Goal: Information Seeking & Learning: Learn about a topic

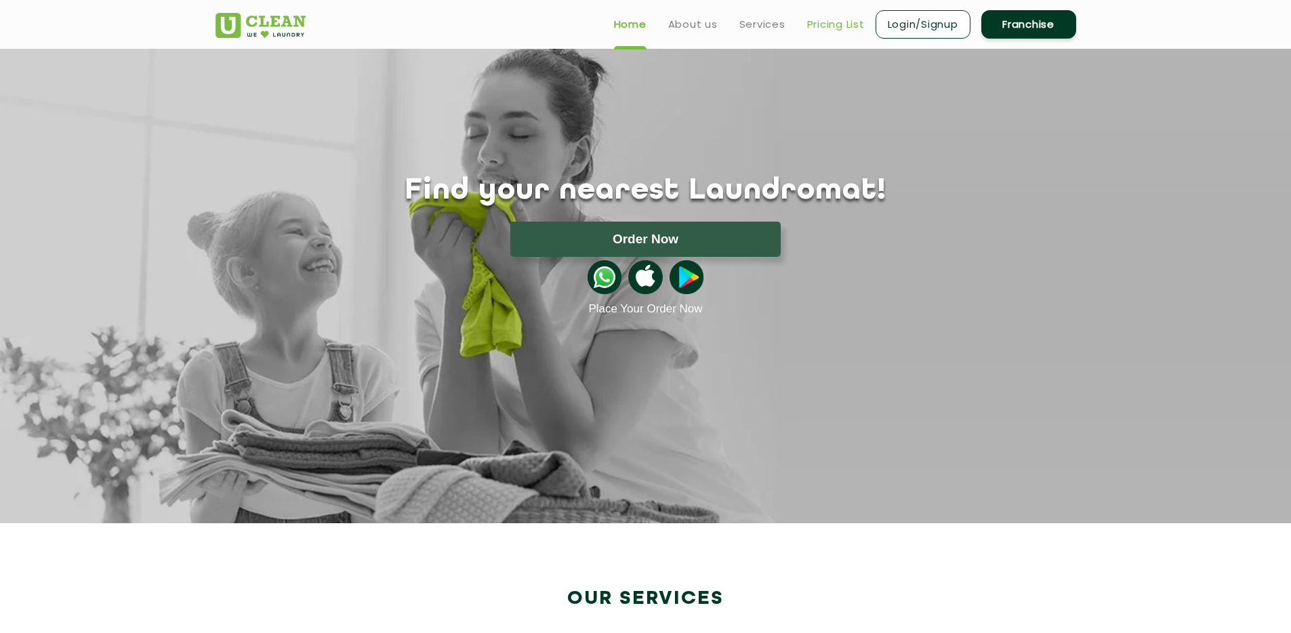
click at [809, 26] on link "Pricing List" at bounding box center [836, 24] width 58 height 16
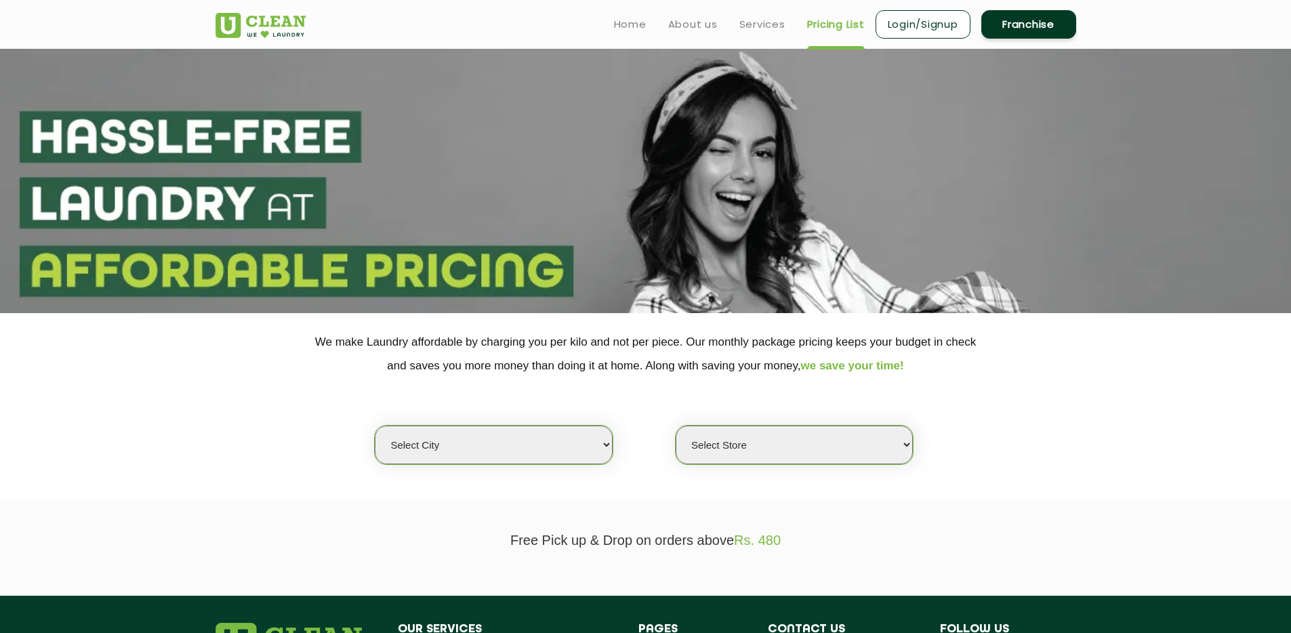
click at [533, 460] on select "Select city [GEOGRAPHIC_DATA] [GEOGRAPHIC_DATA] [GEOGRAPHIC_DATA] [GEOGRAPHIC_D…" at bounding box center [493, 445] width 237 height 39
select select "157"
click at [375, 426] on select "Select city [GEOGRAPHIC_DATA] [GEOGRAPHIC_DATA] [GEOGRAPHIC_DATA] [GEOGRAPHIC_D…" at bounding box center [493, 445] width 237 height 39
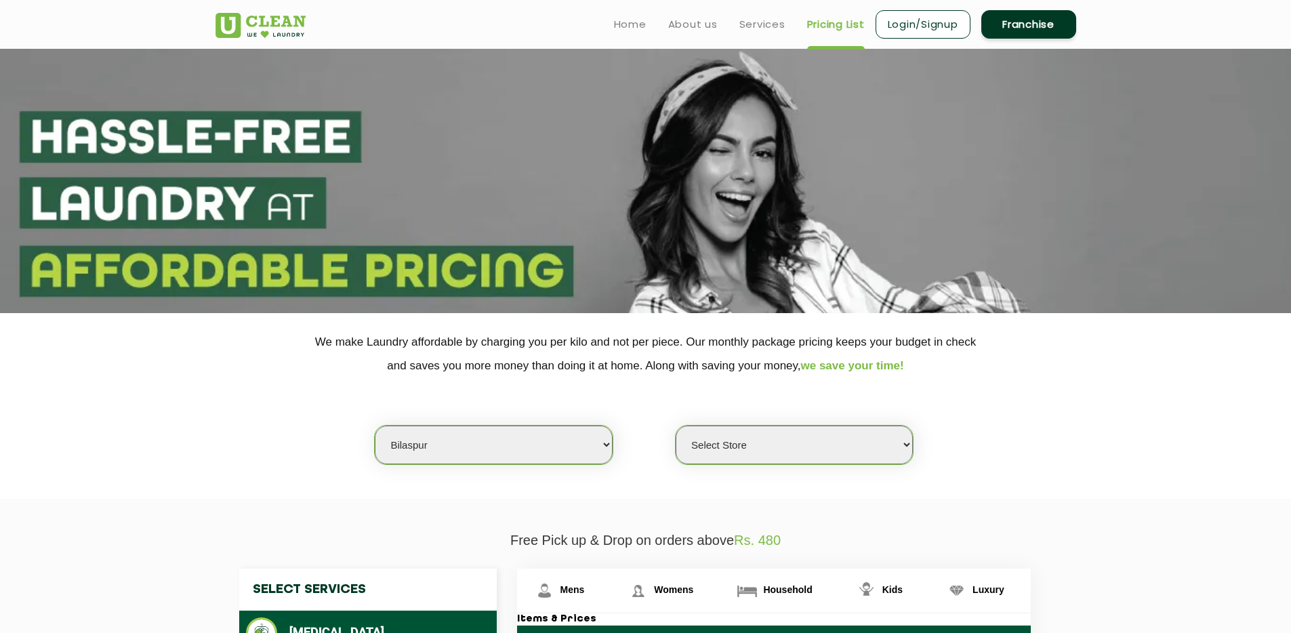
click at [748, 445] on select "Select Store UClean Bilaspur" at bounding box center [794, 445] width 237 height 39
select select "470"
click at [676, 426] on select "Select Store UClean Bilaspur" at bounding box center [794, 445] width 237 height 39
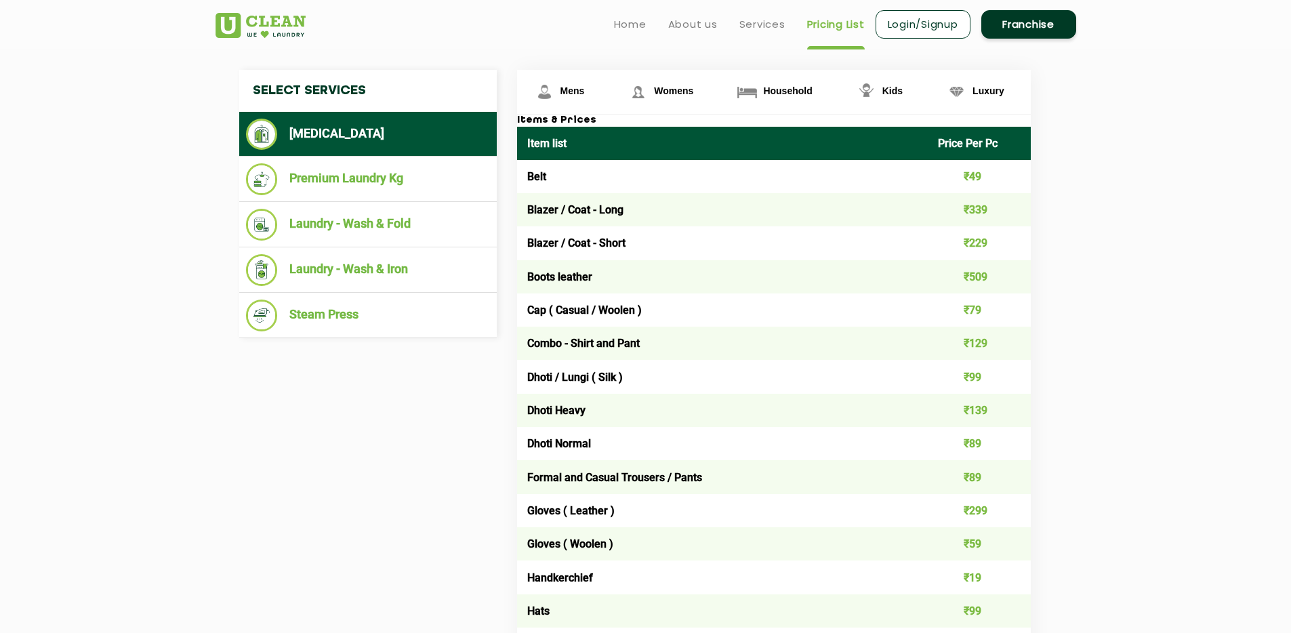
scroll to position [497, 0]
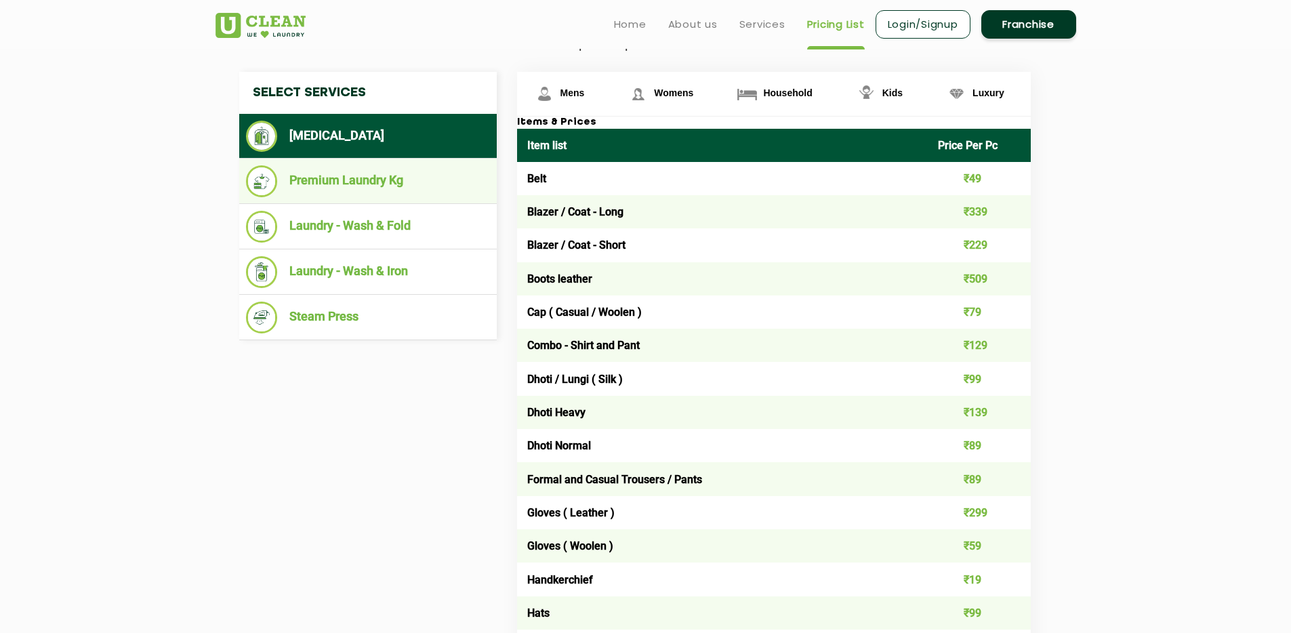
click at [438, 185] on li "Premium Laundry Kg" at bounding box center [368, 181] width 244 height 32
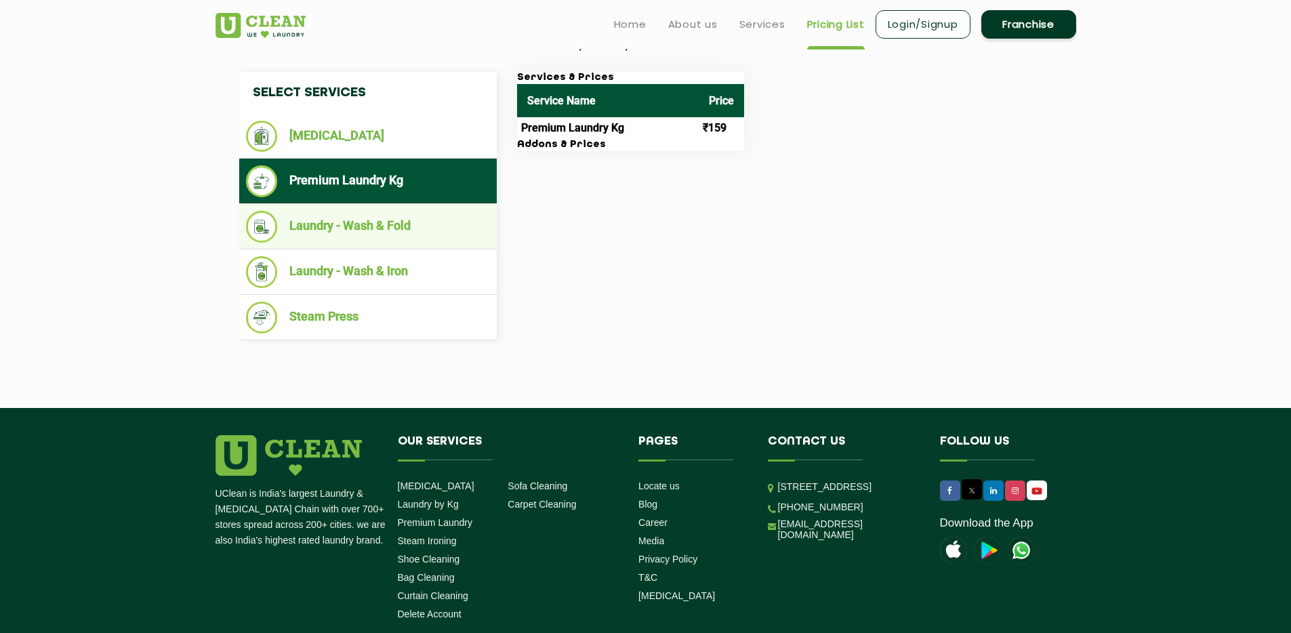
click at [417, 224] on li "Laundry - Wash & Fold" at bounding box center [368, 227] width 244 height 32
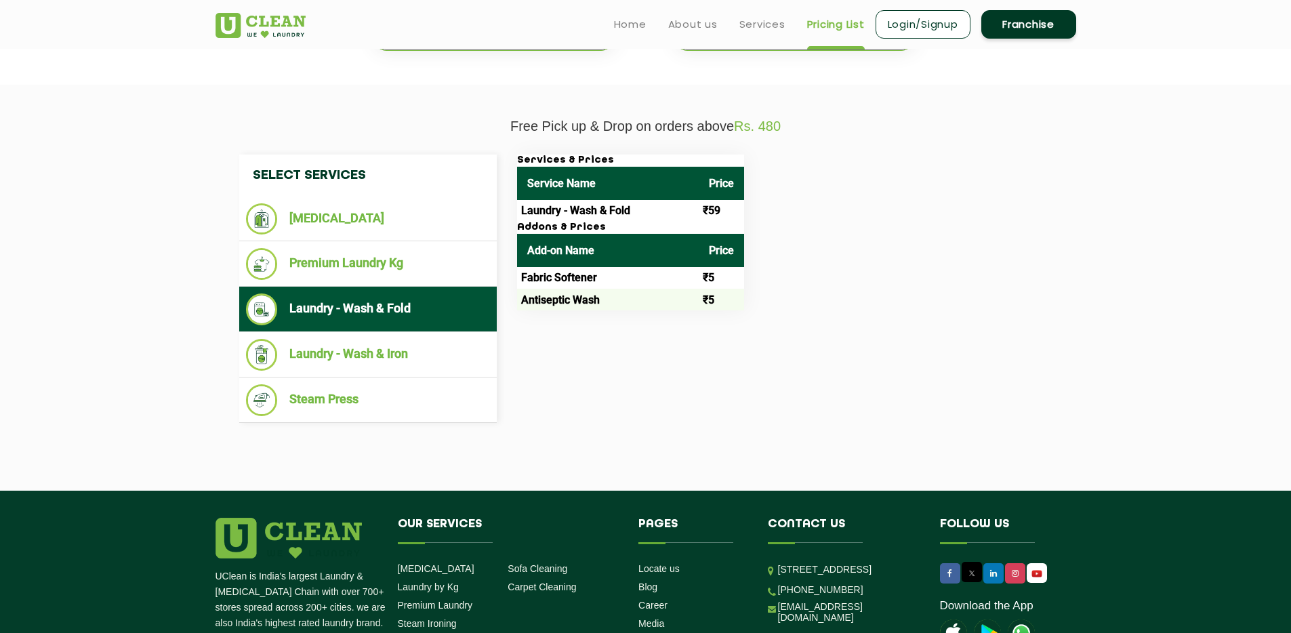
scroll to position [410, 0]
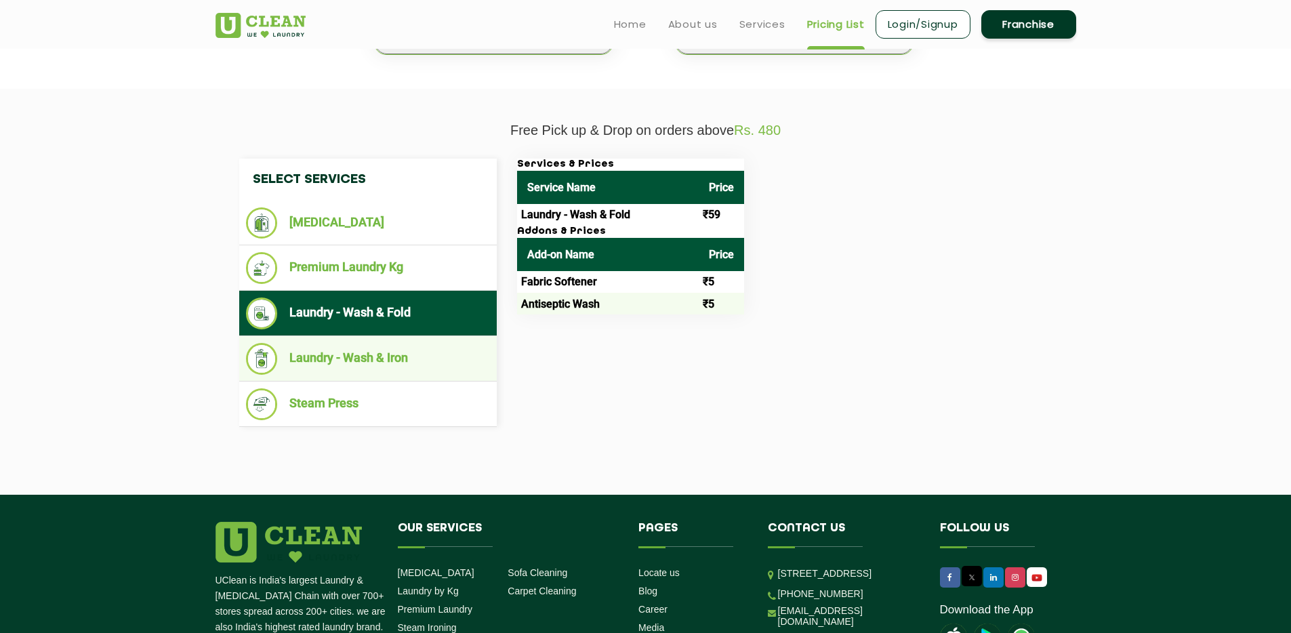
click at [390, 360] on li "Laundry - Wash & Iron" at bounding box center [368, 359] width 244 height 32
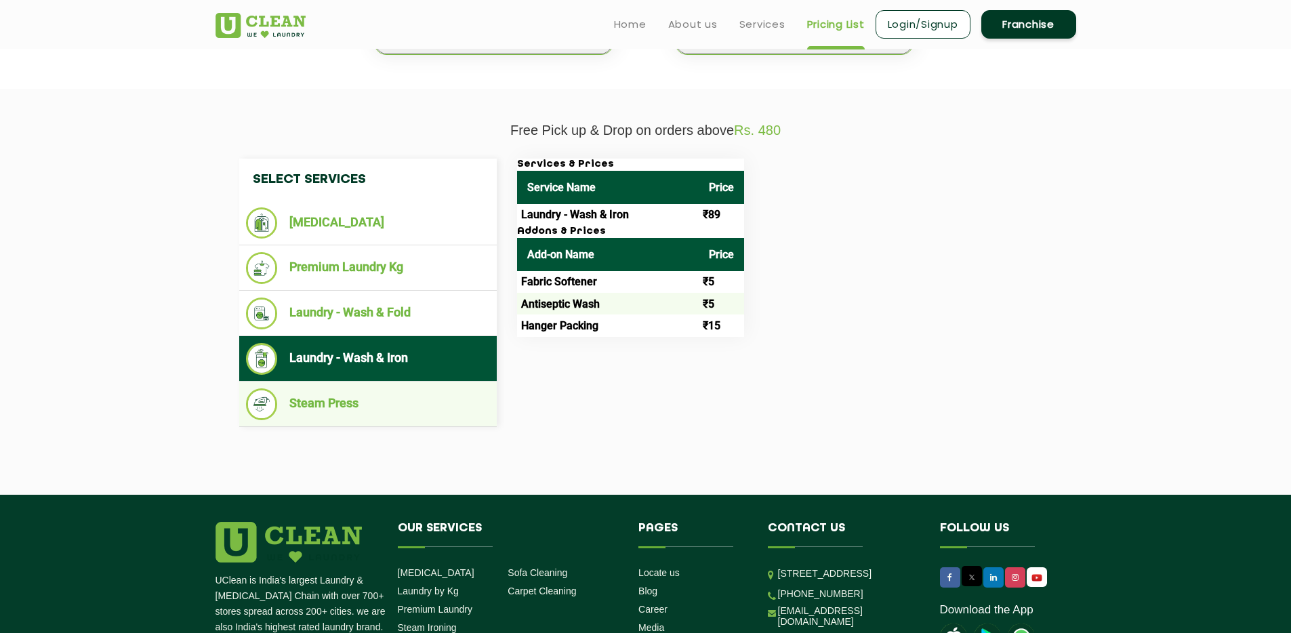
click at [379, 396] on li "Steam Press" at bounding box center [368, 404] width 244 height 32
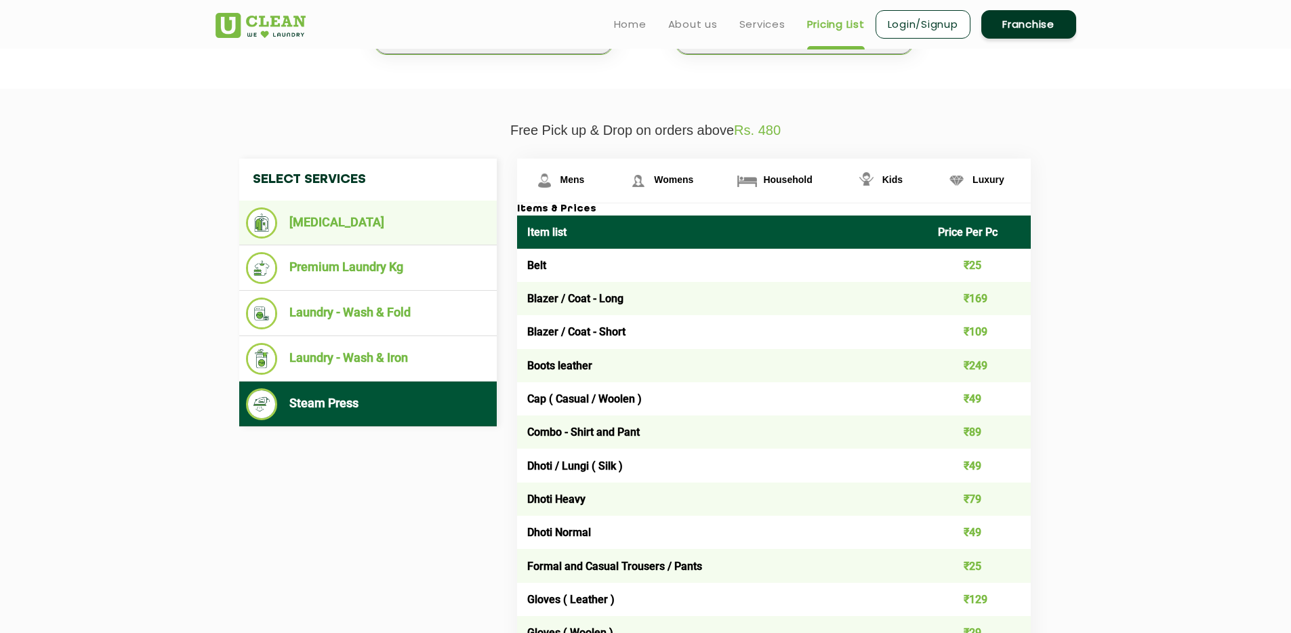
click at [363, 229] on li "[MEDICAL_DATA]" at bounding box center [368, 222] width 244 height 31
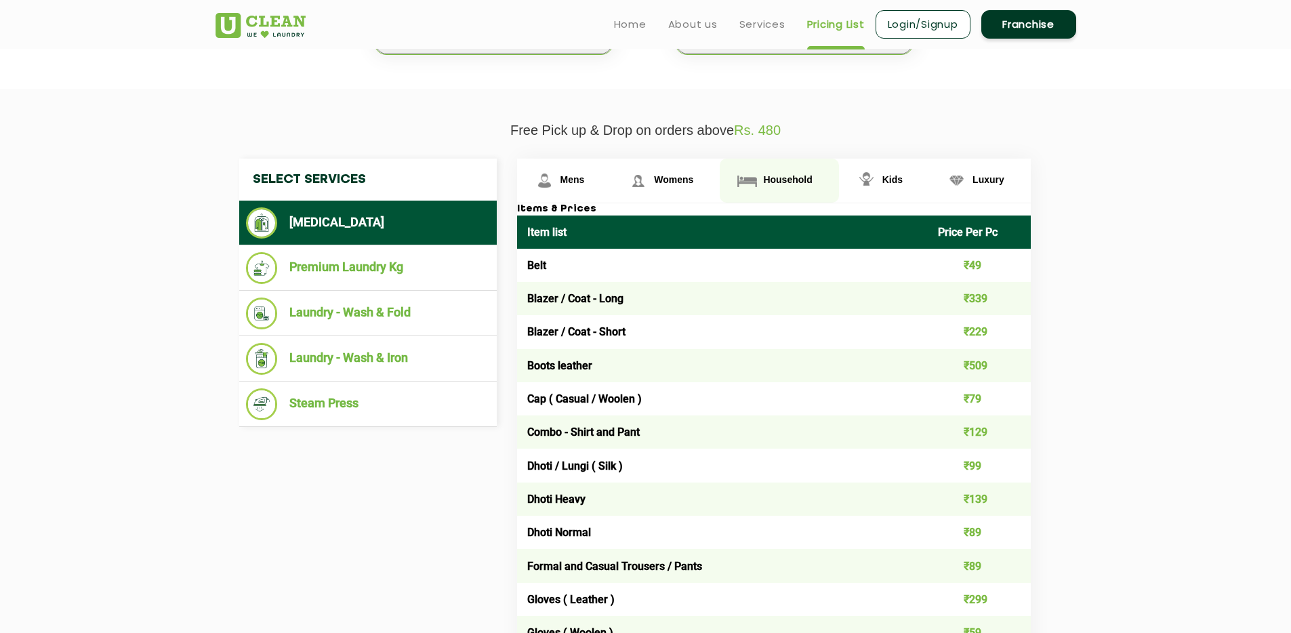
click at [800, 175] on span "Household" at bounding box center [787, 179] width 49 height 11
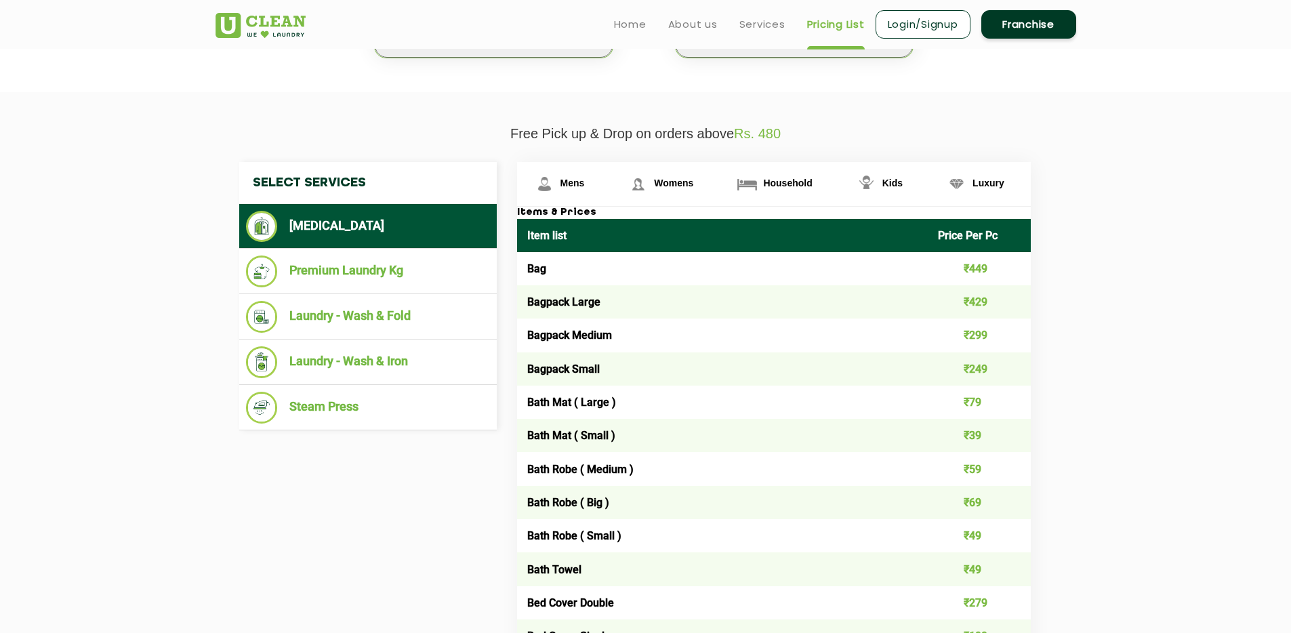
scroll to position [253, 0]
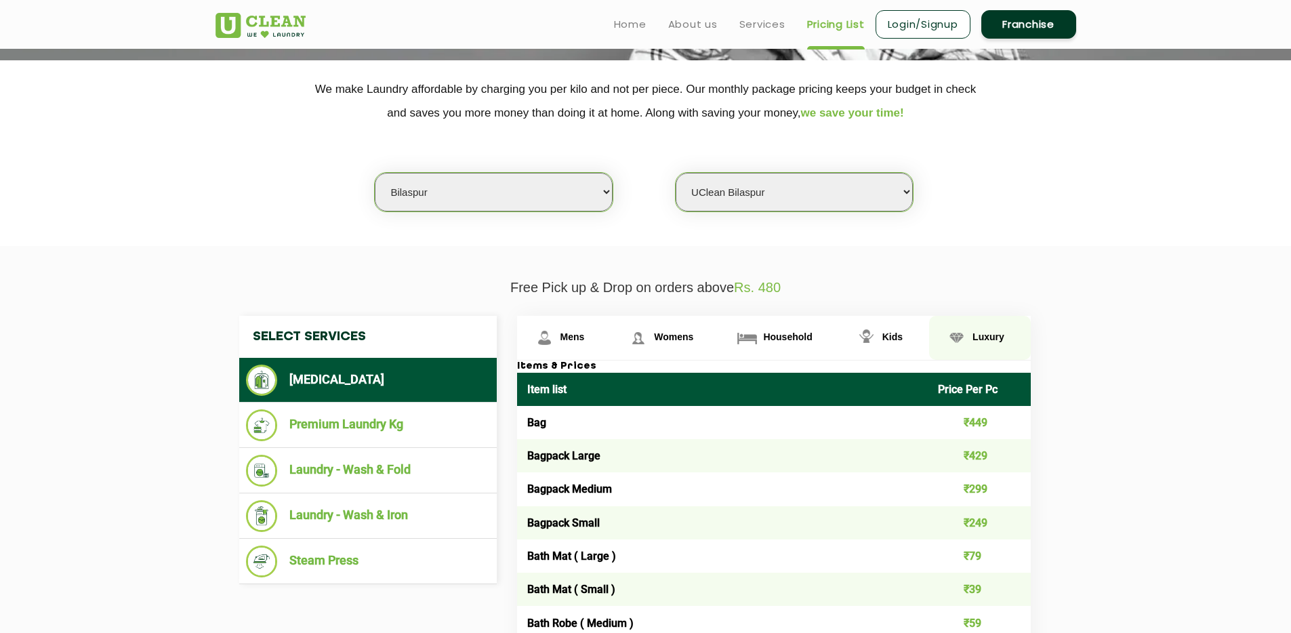
click at [977, 338] on span "Luxury" at bounding box center [989, 336] width 32 height 11
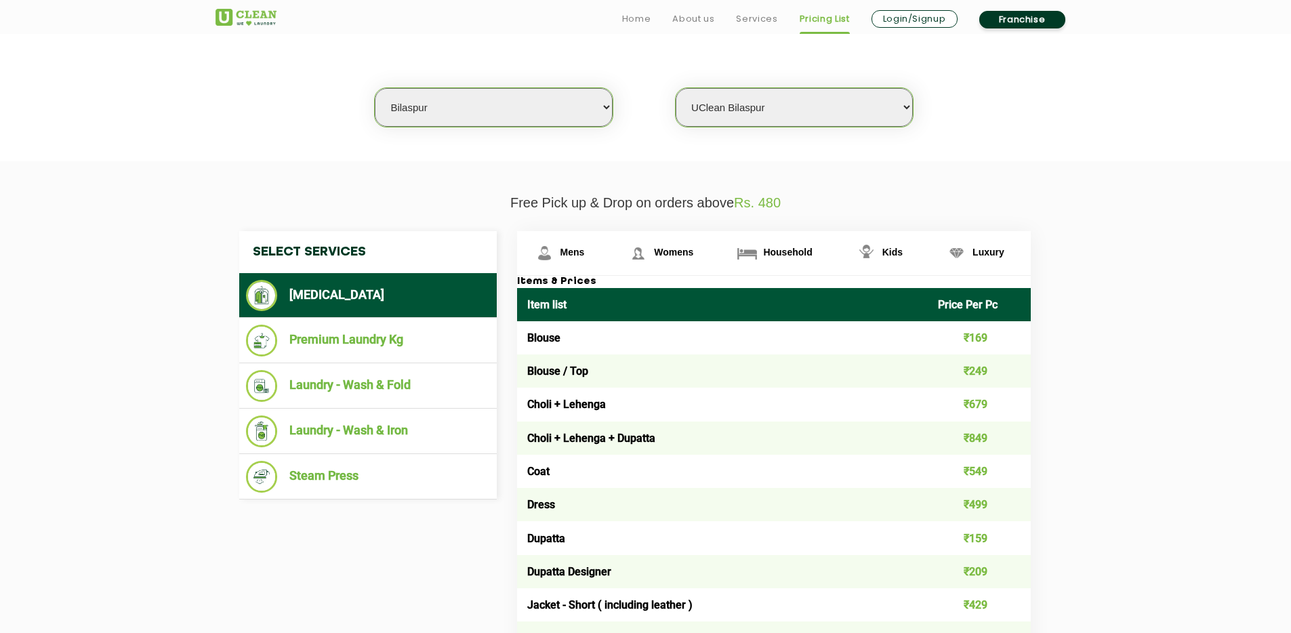
scroll to position [346, 0]
